Goal: Task Accomplishment & Management: Complete application form

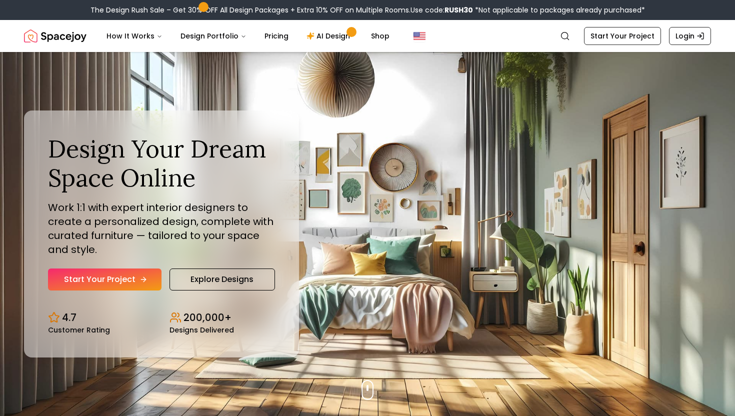
click at [113, 286] on link "Start Your Project" at bounding box center [105, 280] width 114 height 22
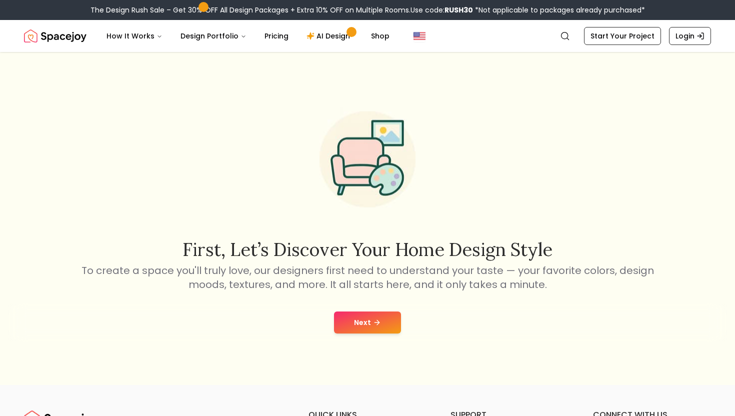
click at [359, 312] on button "Next" at bounding box center [367, 323] width 67 height 22
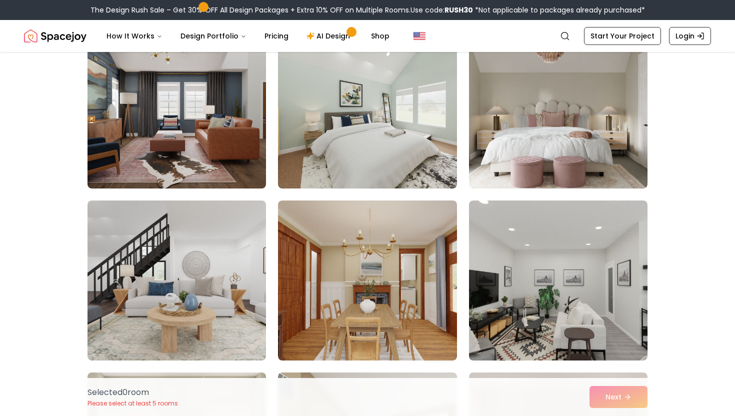
scroll to position [74, 0]
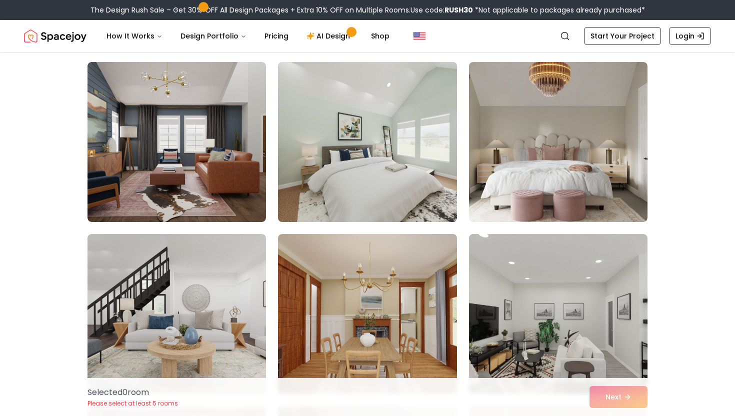
click at [345, 180] on img at bounding box center [368, 142] width 188 height 168
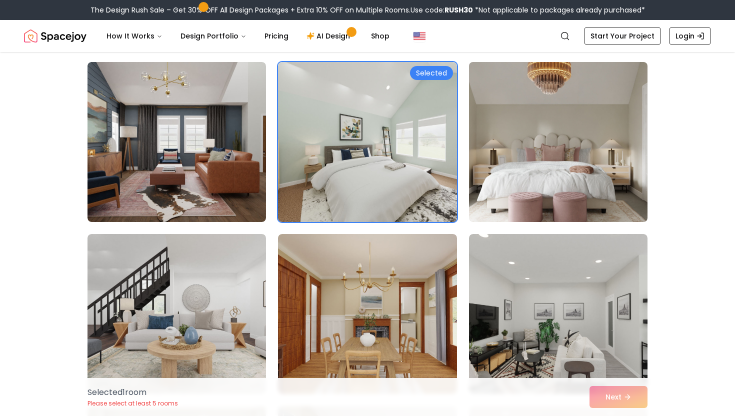
click at [515, 146] on img at bounding box center [559, 142] width 188 height 168
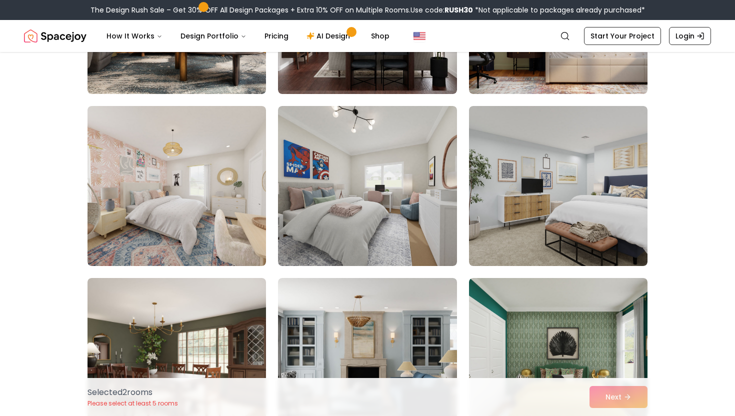
scroll to position [1237, 0]
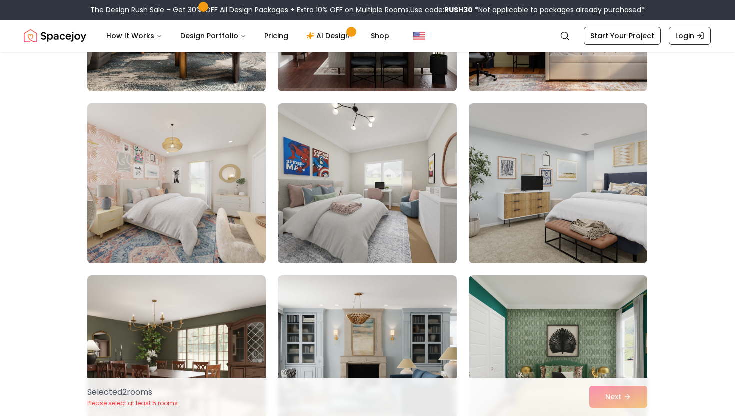
click at [170, 214] on img at bounding box center [177, 184] width 188 height 168
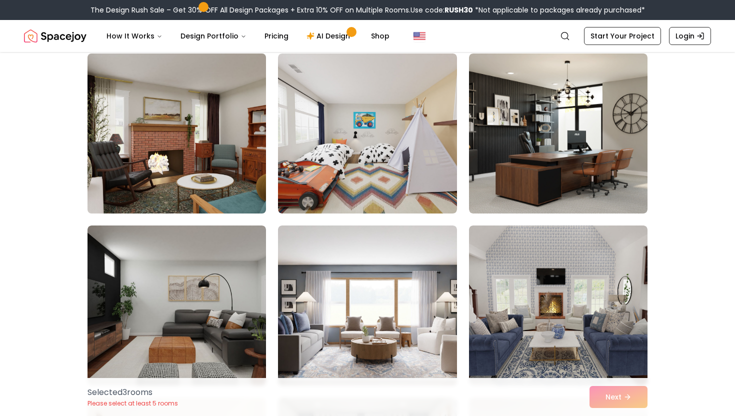
scroll to position [1688, 0]
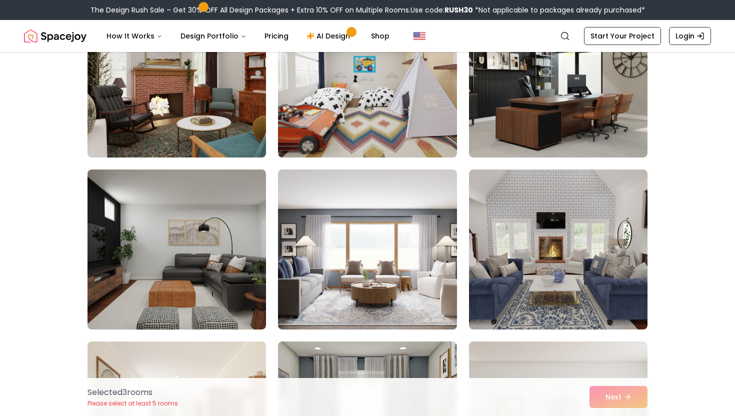
click at [628, 397] on div "Selected 3 room s Please select at least 5 rooms Next" at bounding box center [368, 397] width 576 height 38
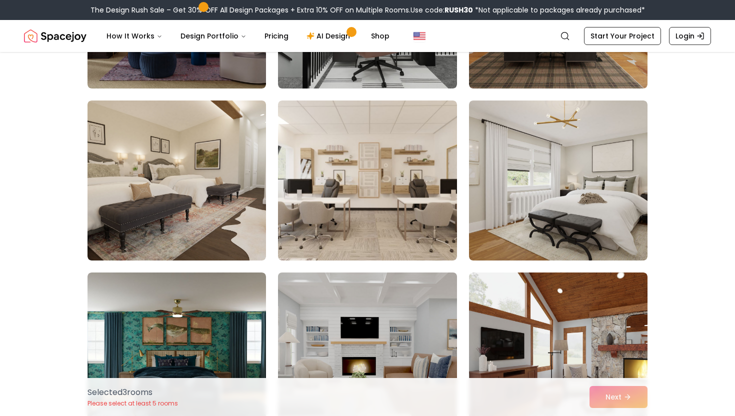
scroll to position [5340, 0]
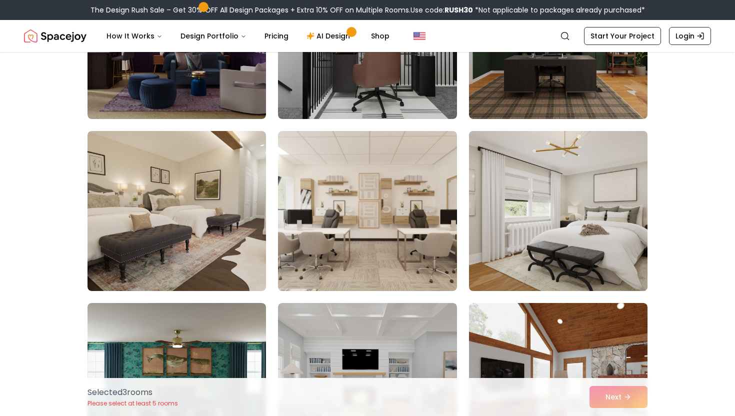
click at [576, 192] on img at bounding box center [559, 211] width 188 height 168
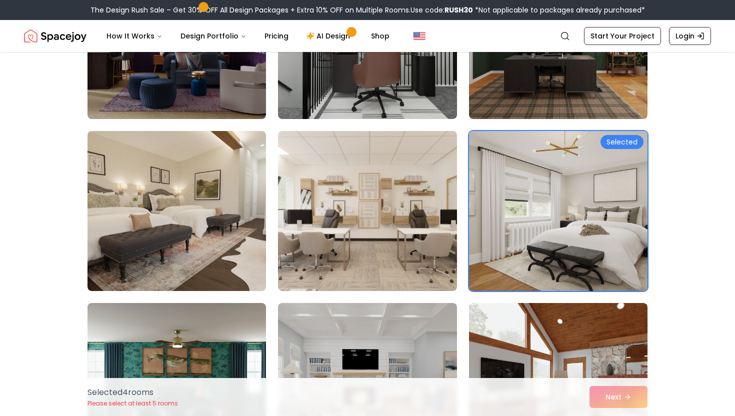
click at [576, 192] on img at bounding box center [559, 211] width 188 height 168
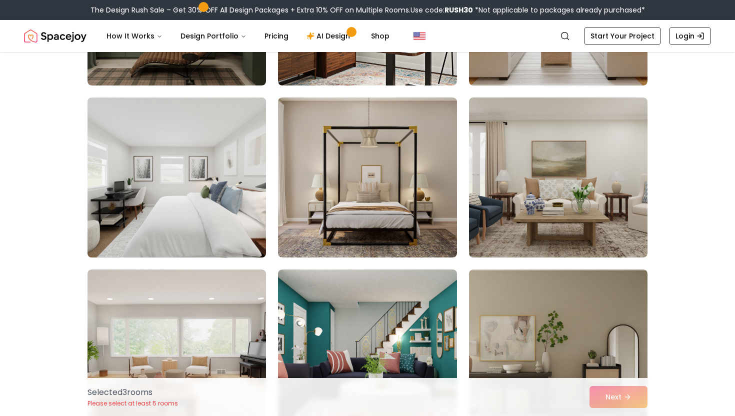
click at [197, 200] on img at bounding box center [177, 178] width 188 height 168
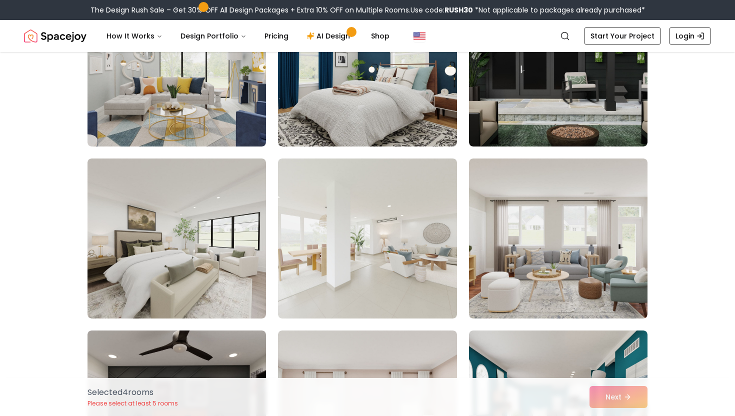
scroll to position [2899, 0]
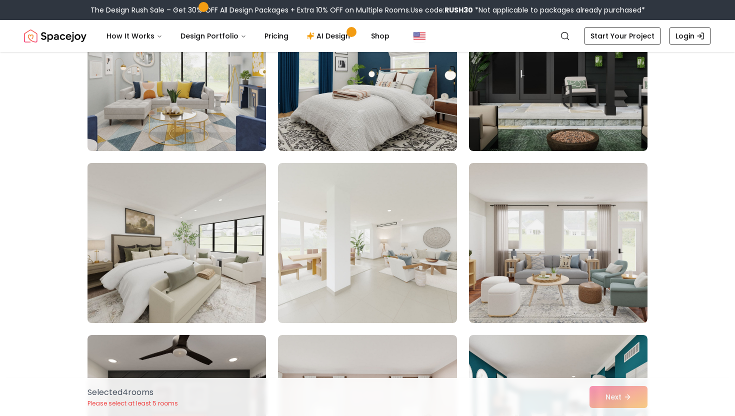
click at [192, 228] on img at bounding box center [177, 243] width 188 height 168
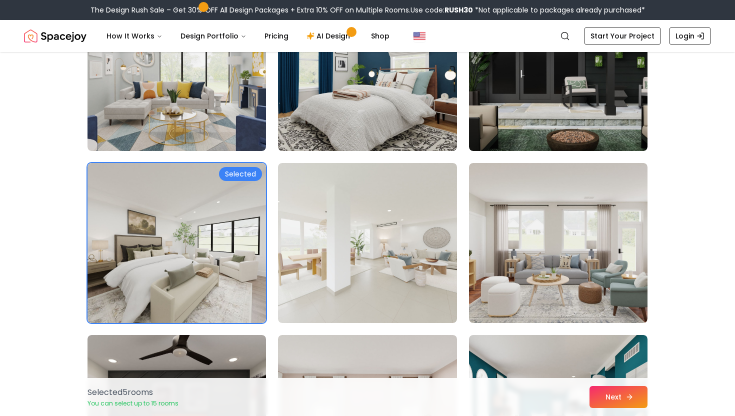
click at [619, 393] on button "Next" at bounding box center [619, 397] width 58 height 22
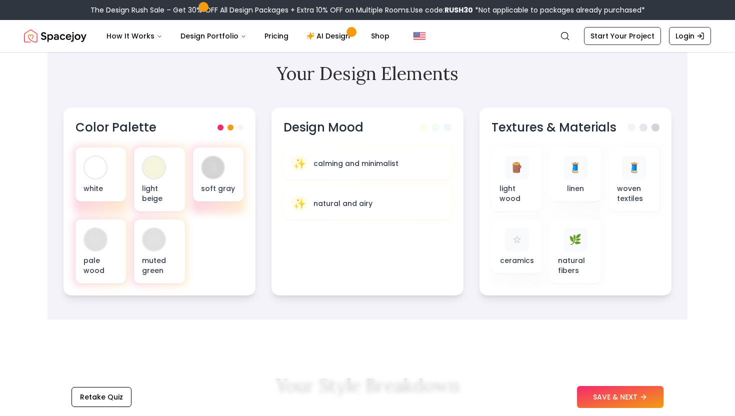
scroll to position [326, 0]
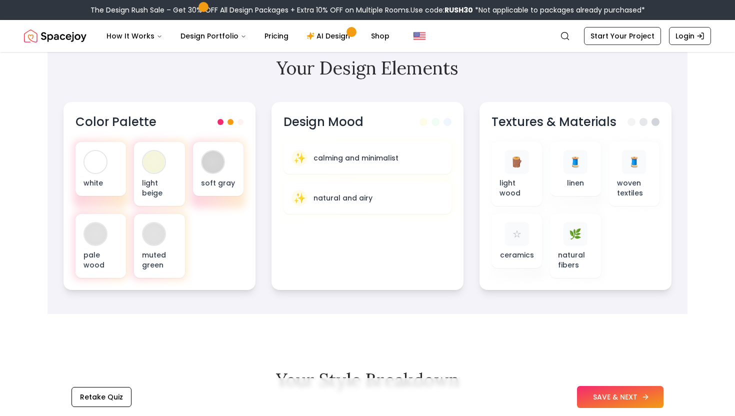
click at [600, 389] on button "SAVE & NEXT" at bounding box center [620, 397] width 87 height 22
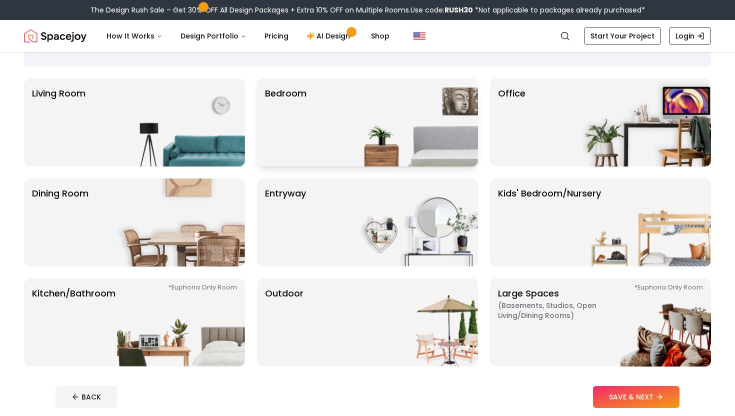
scroll to position [48, 0]
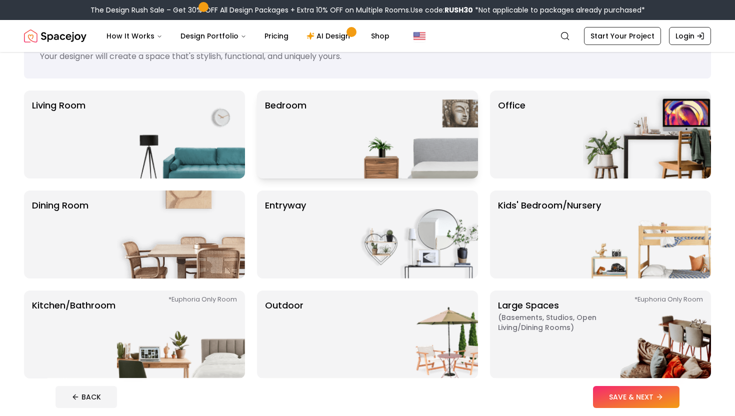
click at [350, 164] on img at bounding box center [414, 135] width 128 height 88
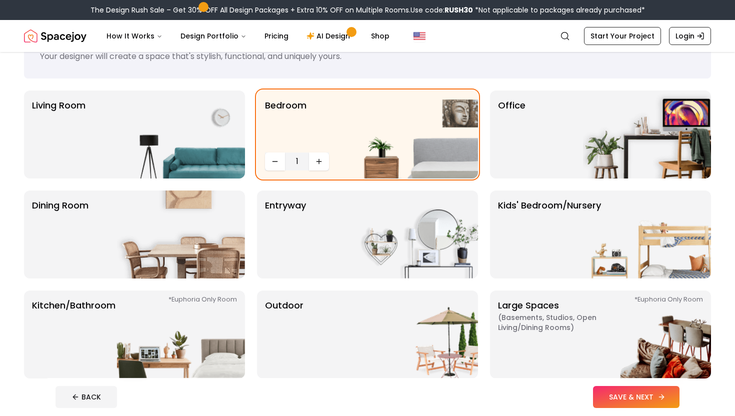
click at [629, 388] on button "SAVE & NEXT" at bounding box center [636, 397] width 87 height 22
click at [320, 40] on link "AI Design" at bounding box center [330, 36] width 63 height 20
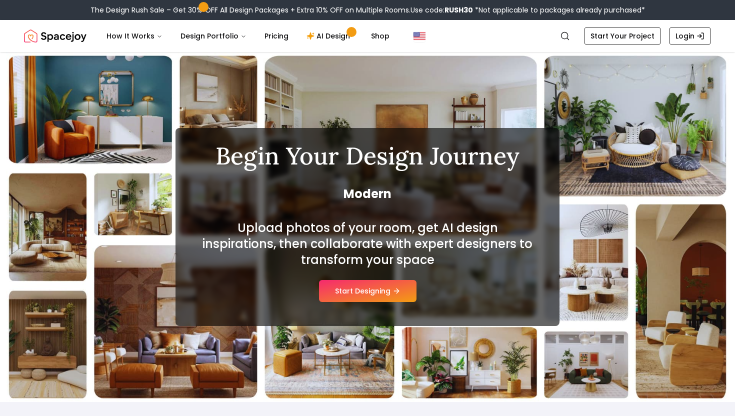
scroll to position [8, 0]
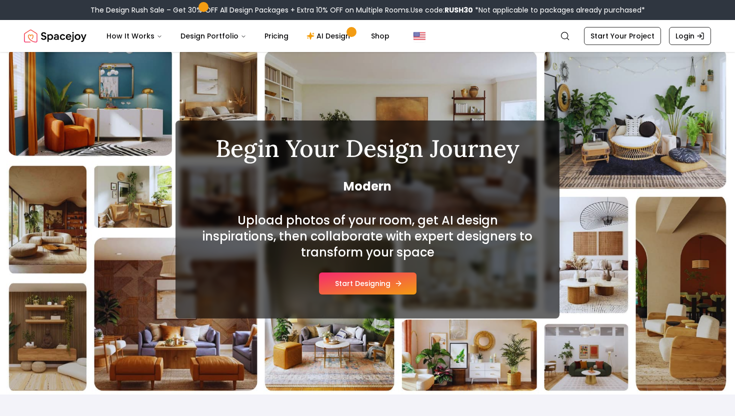
click at [352, 284] on button "Start Designing" at bounding box center [368, 284] width 98 height 22
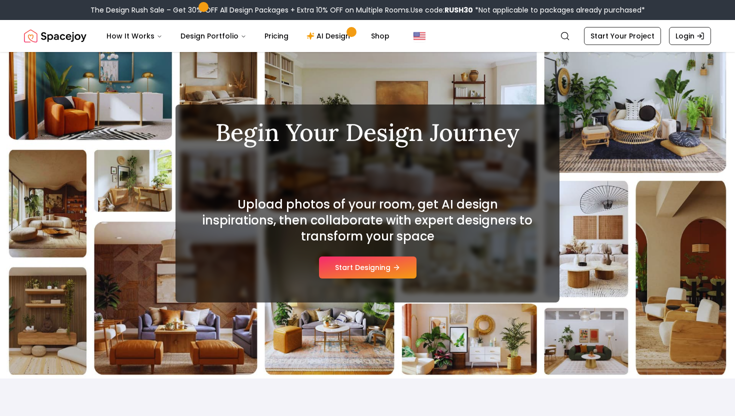
scroll to position [8, 0]
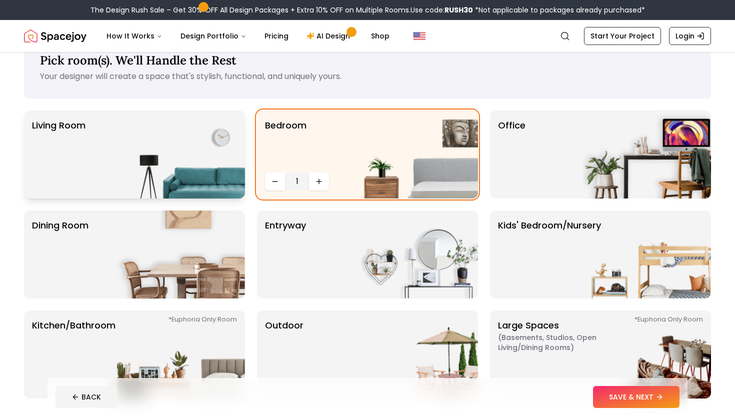
scroll to position [48, 0]
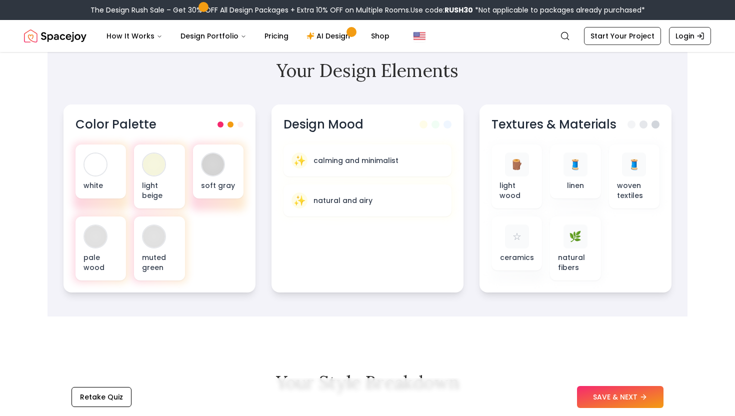
scroll to position [326, 0]
